Goal: Navigation & Orientation: Find specific page/section

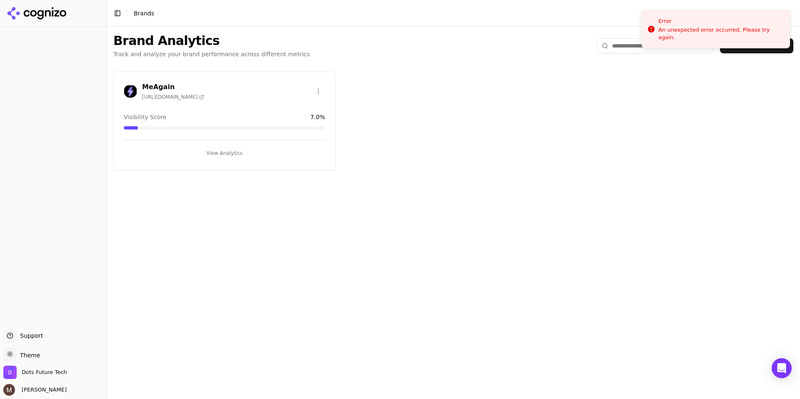
click at [255, 101] on div "MeAgain [URL][DOMAIN_NAME]" at bounding box center [224, 92] width 221 height 21
click at [161, 94] on span "[URL][DOMAIN_NAME]" at bounding box center [173, 97] width 62 height 7
click at [164, 87] on h3 "MeAgain" at bounding box center [173, 87] width 62 height 10
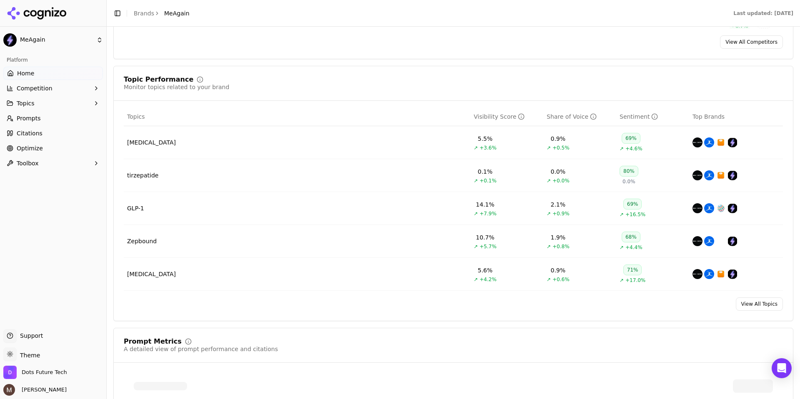
scroll to position [322, 0]
